Goal: Check status: Check status

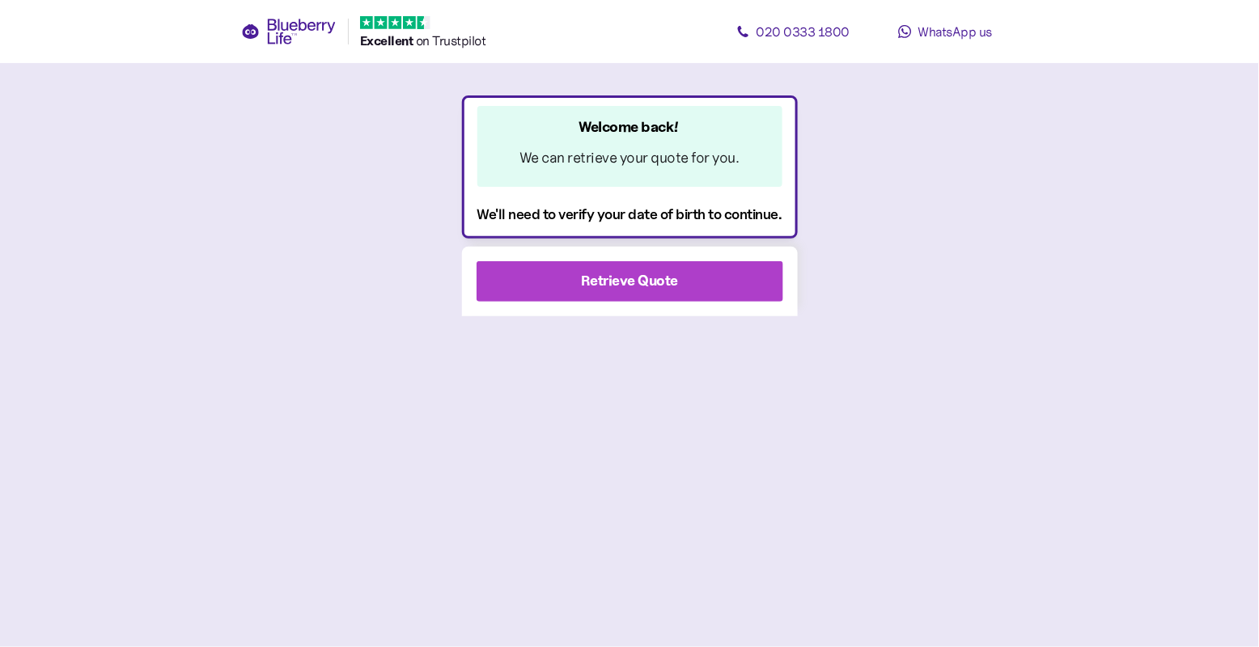
click at [299, 312] on div "Welcome back! We can retrieve your quote for you. We'll need to verify your dat…" at bounding box center [629, 371] width 883 height 552
